Goal: Task Accomplishment & Management: Complete application form

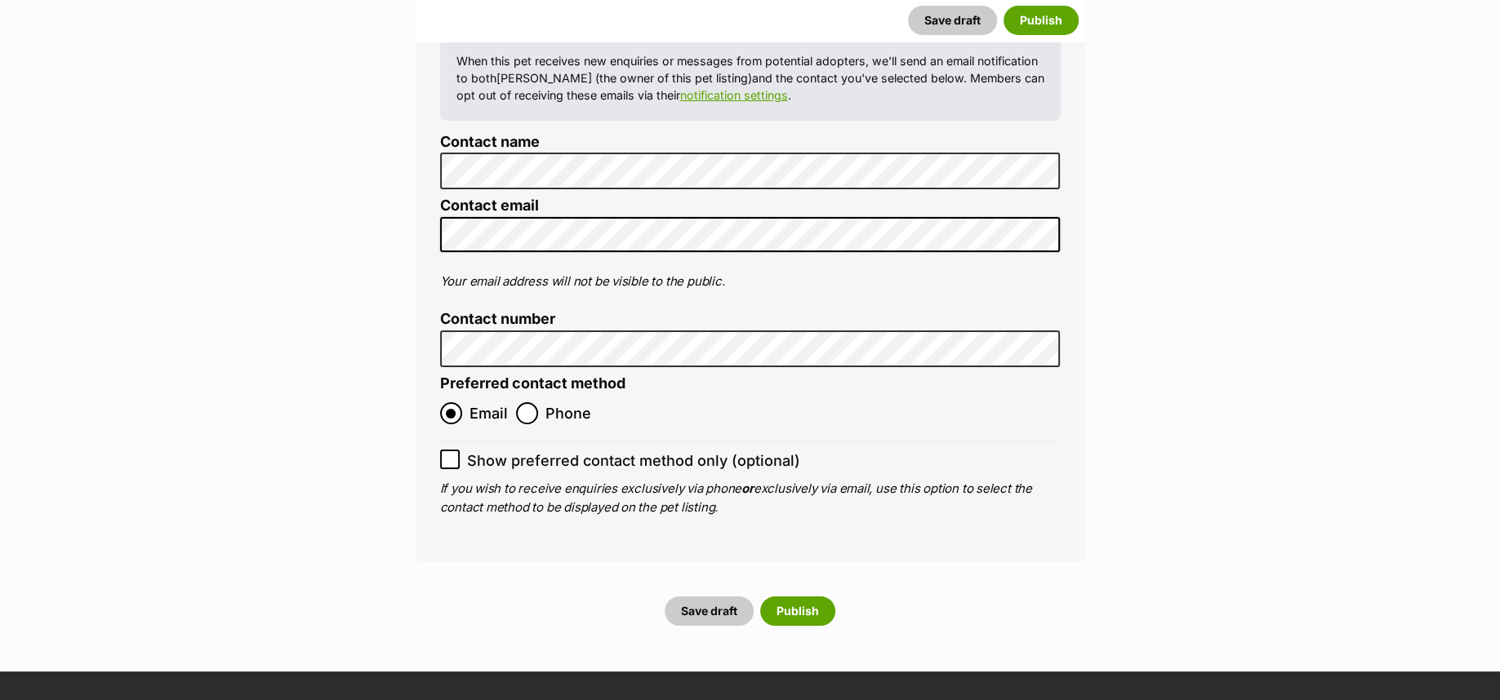
scroll to position [6699, 0]
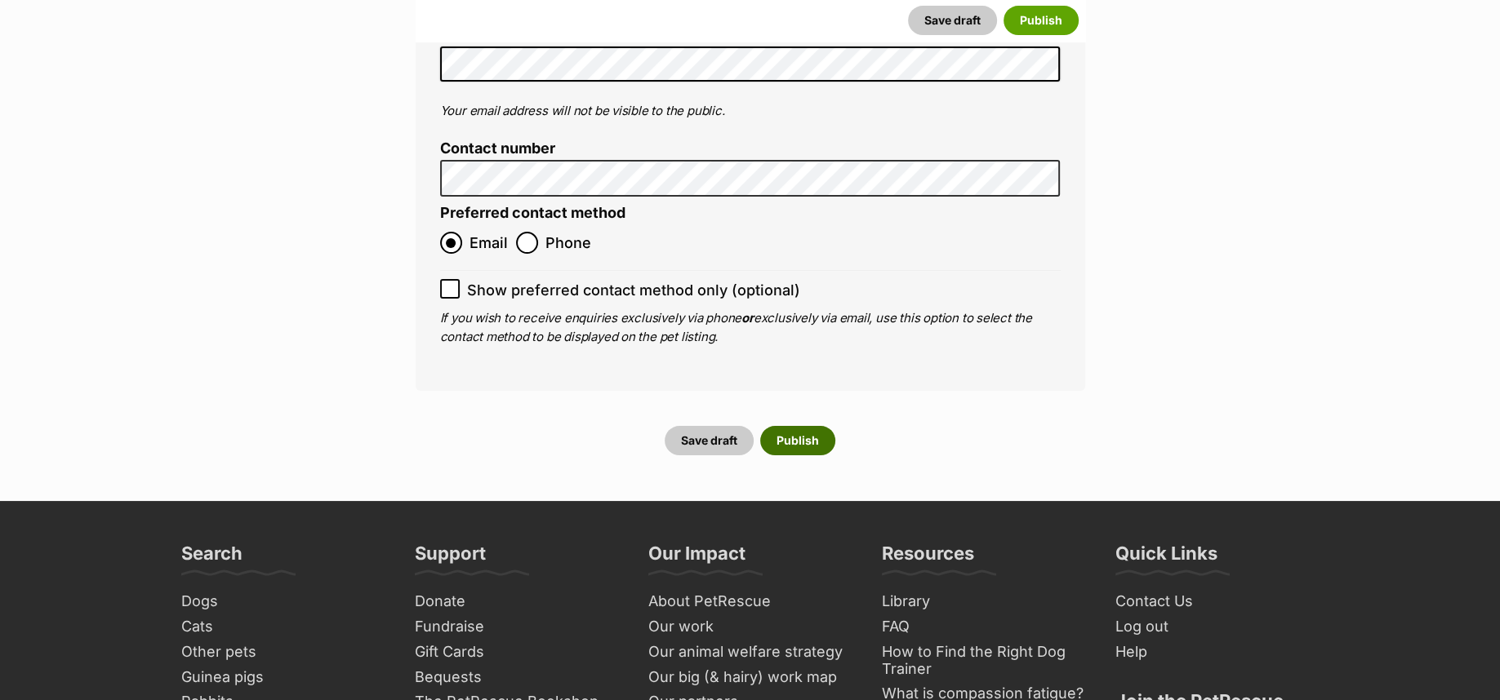
click at [813, 426] on button "Publish" at bounding box center [797, 440] width 75 height 29
